Goal: Find specific page/section: Find specific page/section

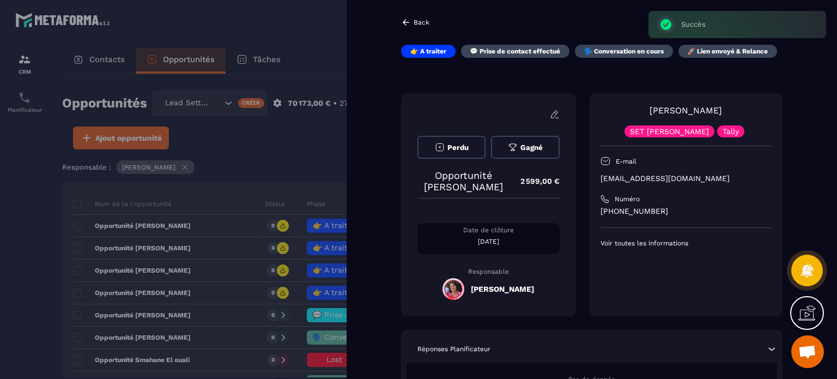
scroll to position [2827, 0]
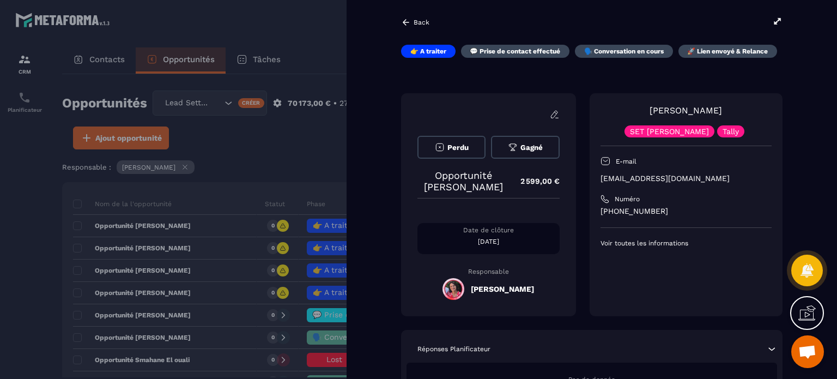
click at [420, 22] on p "Back" at bounding box center [422, 23] width 16 height 8
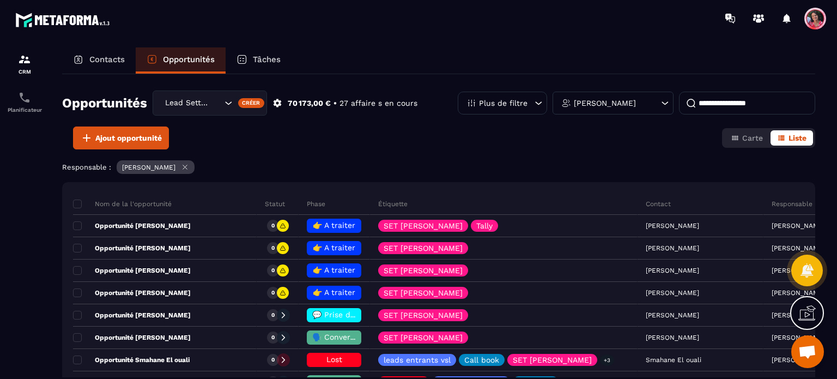
click at [708, 104] on input at bounding box center [747, 103] width 136 height 23
drag, startPoint x: 118, startPoint y: 58, endPoint x: 124, endPoint y: 62, distance: 7.1
click at [119, 58] on p "Contacts" at bounding box center [106, 59] width 35 height 10
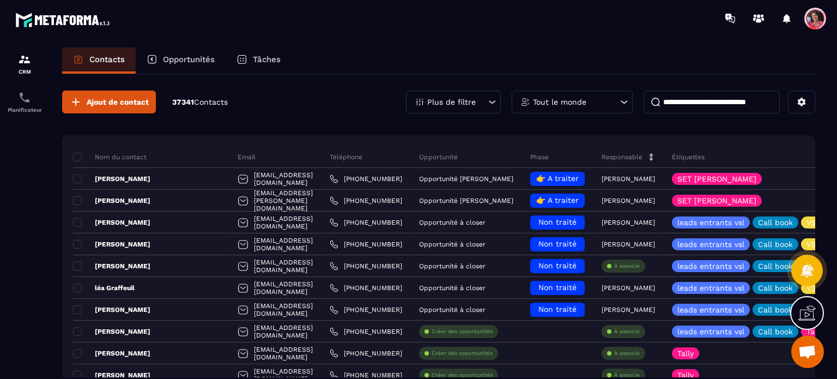
click at [700, 107] on input at bounding box center [712, 101] width 136 height 23
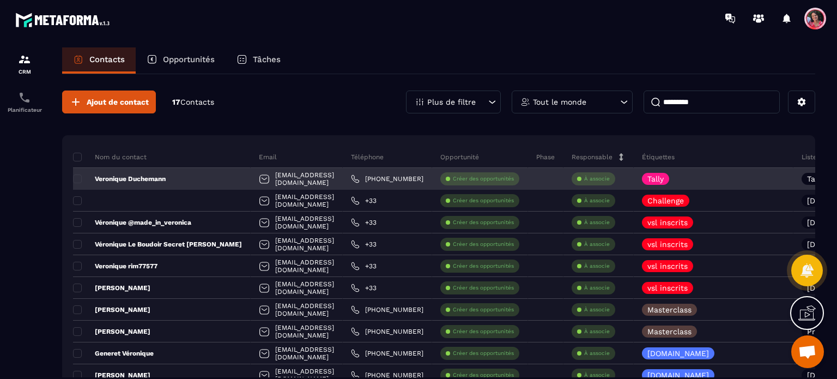
type input "*********"
click at [156, 180] on p "Veronique Duchemann" at bounding box center [119, 178] width 93 height 9
